Goal: Information Seeking & Learning: Check status

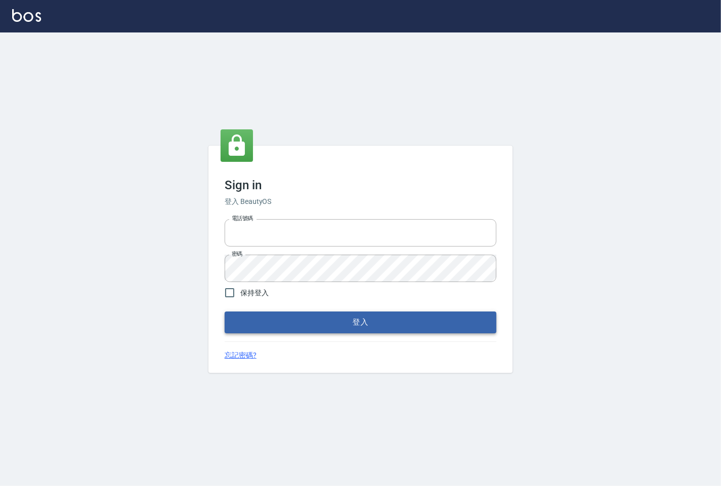
type input "25331148"
click at [335, 330] on button "登入" at bounding box center [361, 321] width 272 height 21
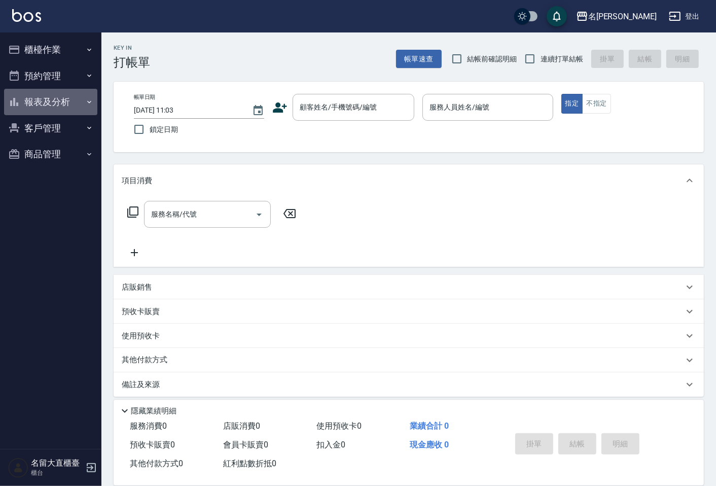
click at [34, 93] on button "報表及分析" at bounding box center [50, 102] width 93 height 26
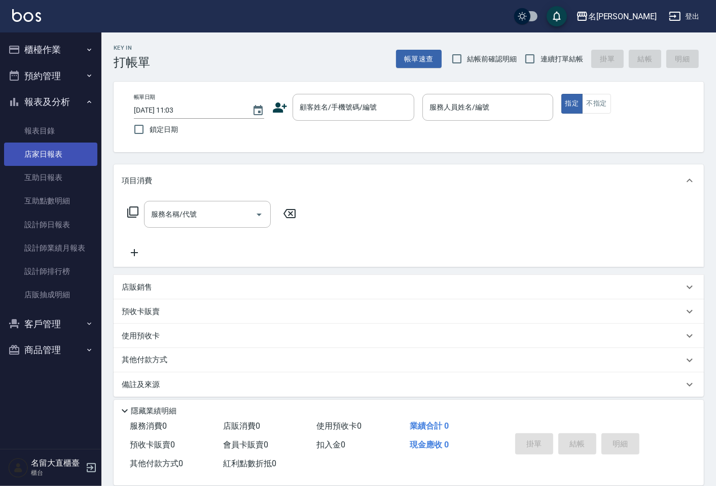
click at [50, 156] on link "店家日報表" at bounding box center [50, 153] width 93 height 23
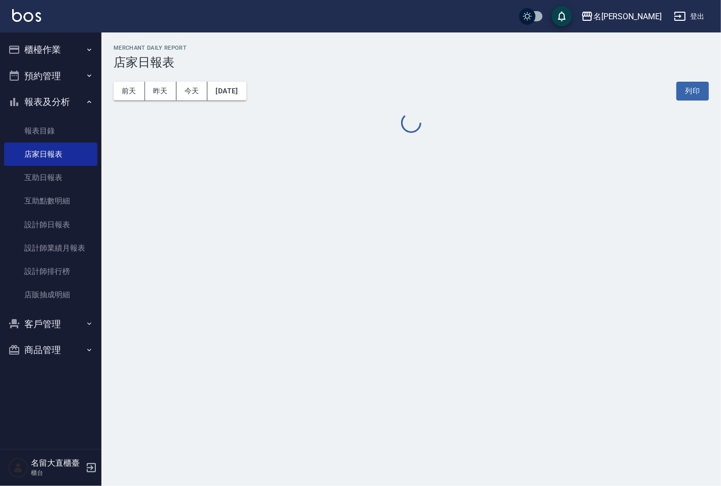
click at [246, 95] on button "[DATE]" at bounding box center [226, 91] width 39 height 19
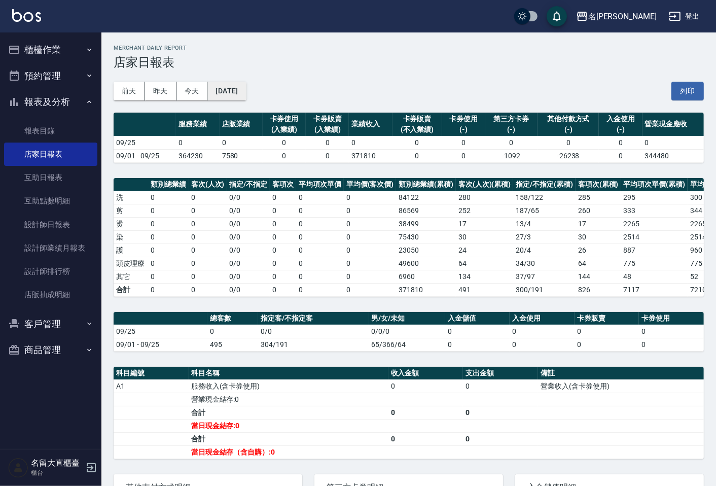
click at [236, 95] on button "[DATE]" at bounding box center [226, 91] width 39 height 19
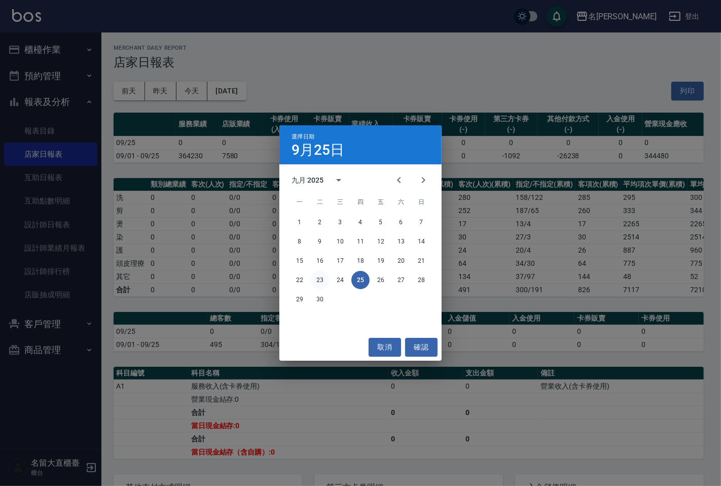
click at [319, 277] on button "23" at bounding box center [320, 280] width 18 height 18
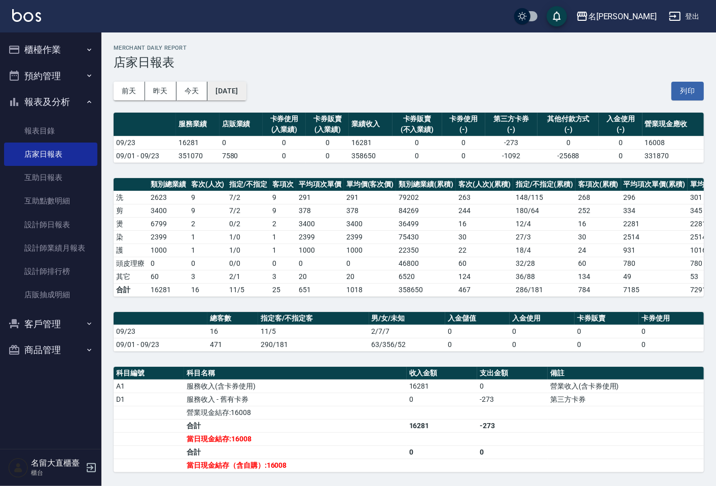
click at [246, 88] on button "[DATE]" at bounding box center [226, 91] width 39 height 19
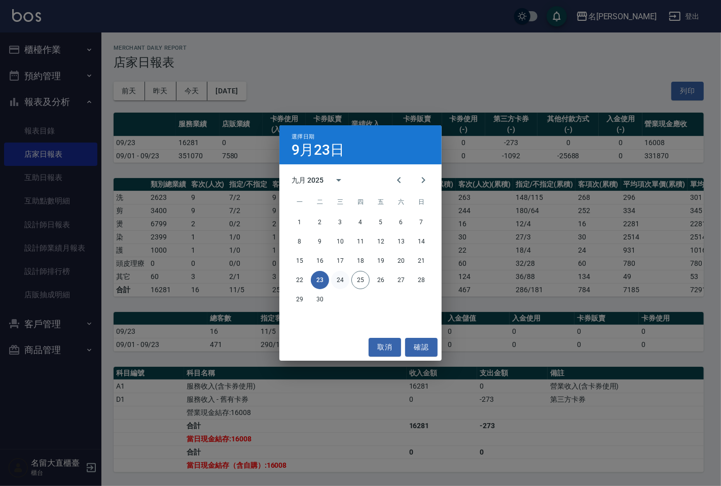
click at [338, 282] on button "24" at bounding box center [340, 280] width 18 height 18
